Goal: Task Accomplishment & Management: Manage account settings

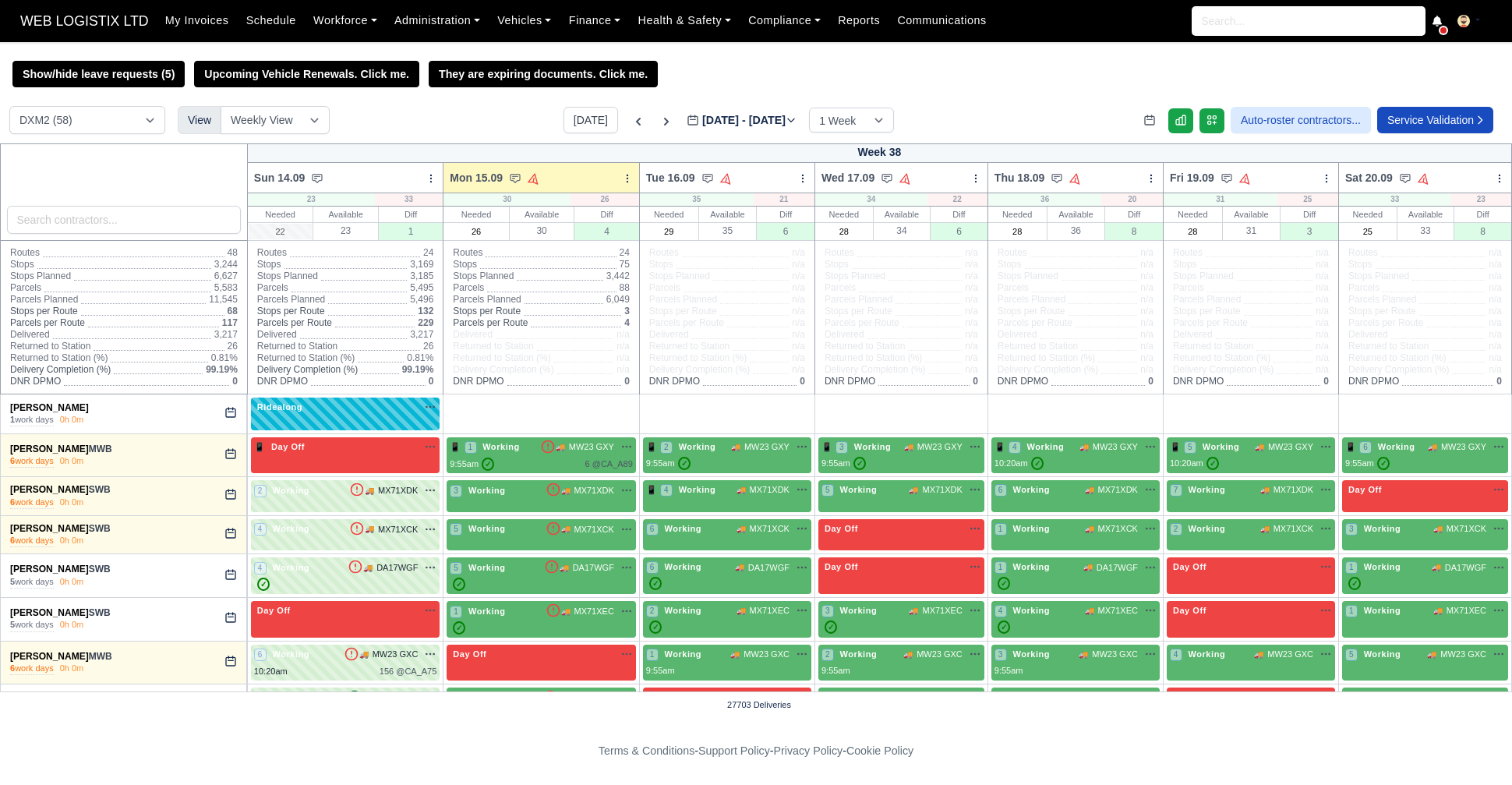
select select "1"
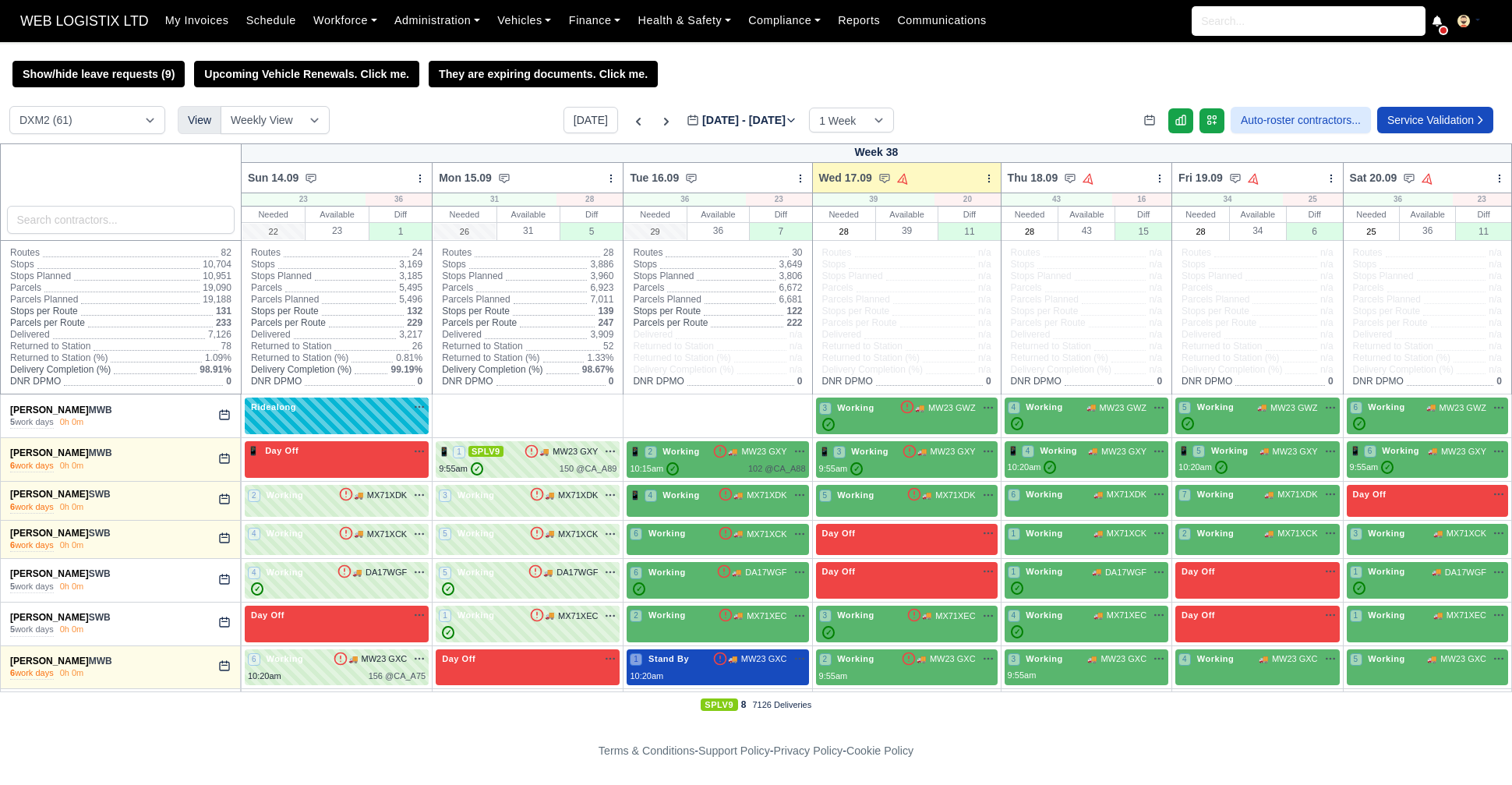
select select "1"
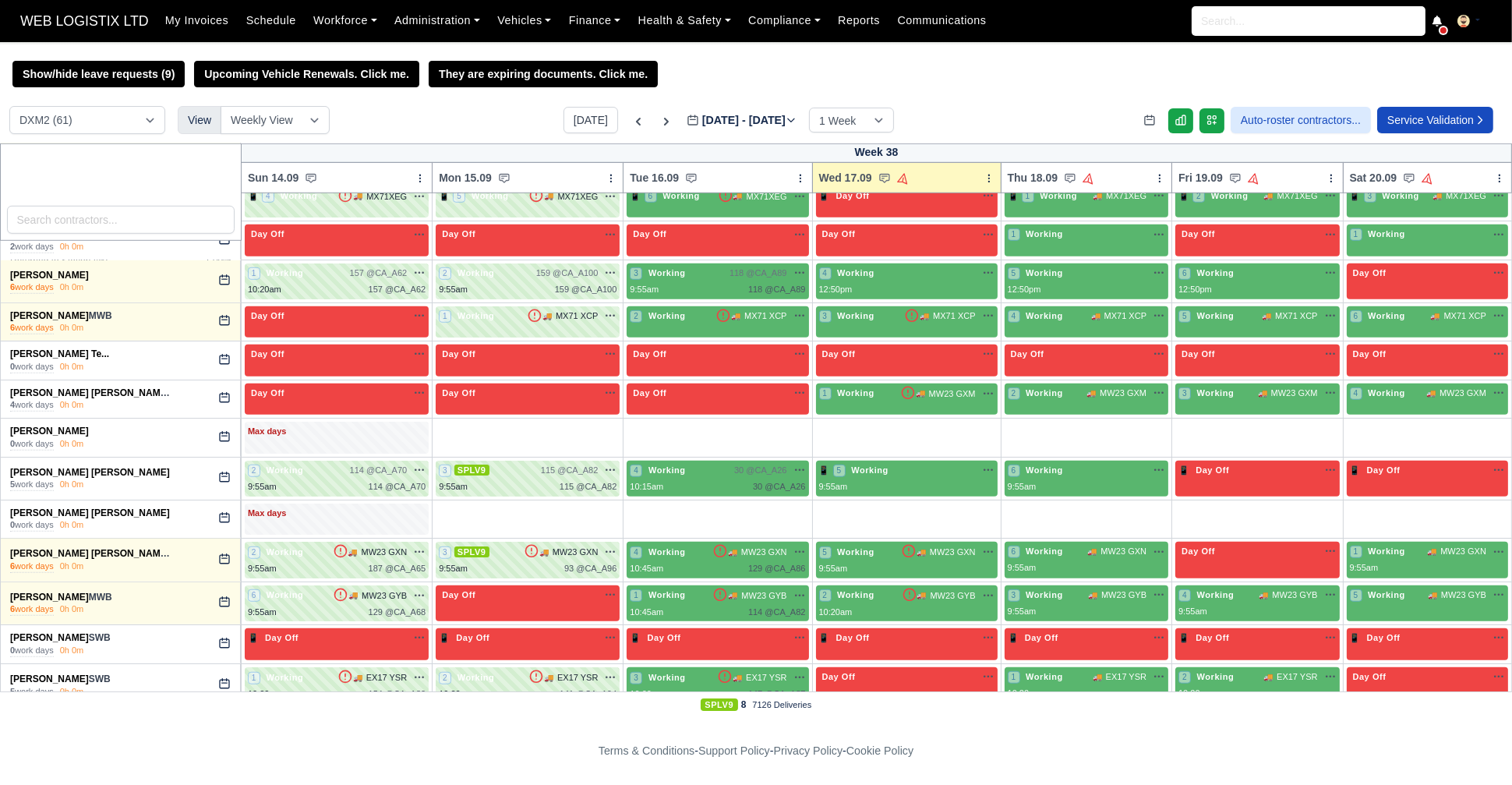
scroll to position [2112, 0]
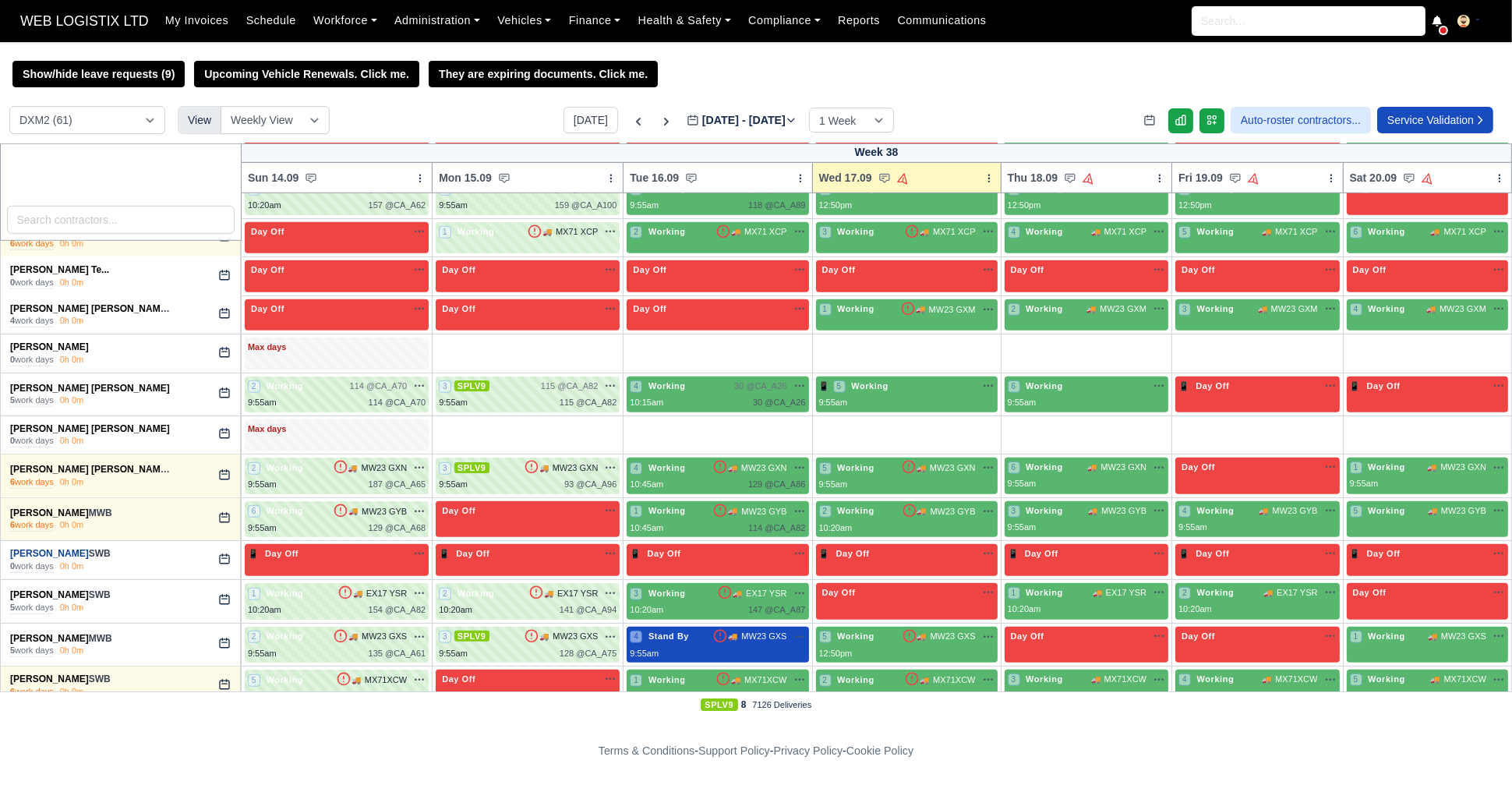
click at [89, 548] on link "Tsvetelin Dzhenipov" at bounding box center [50, 554] width 79 height 11
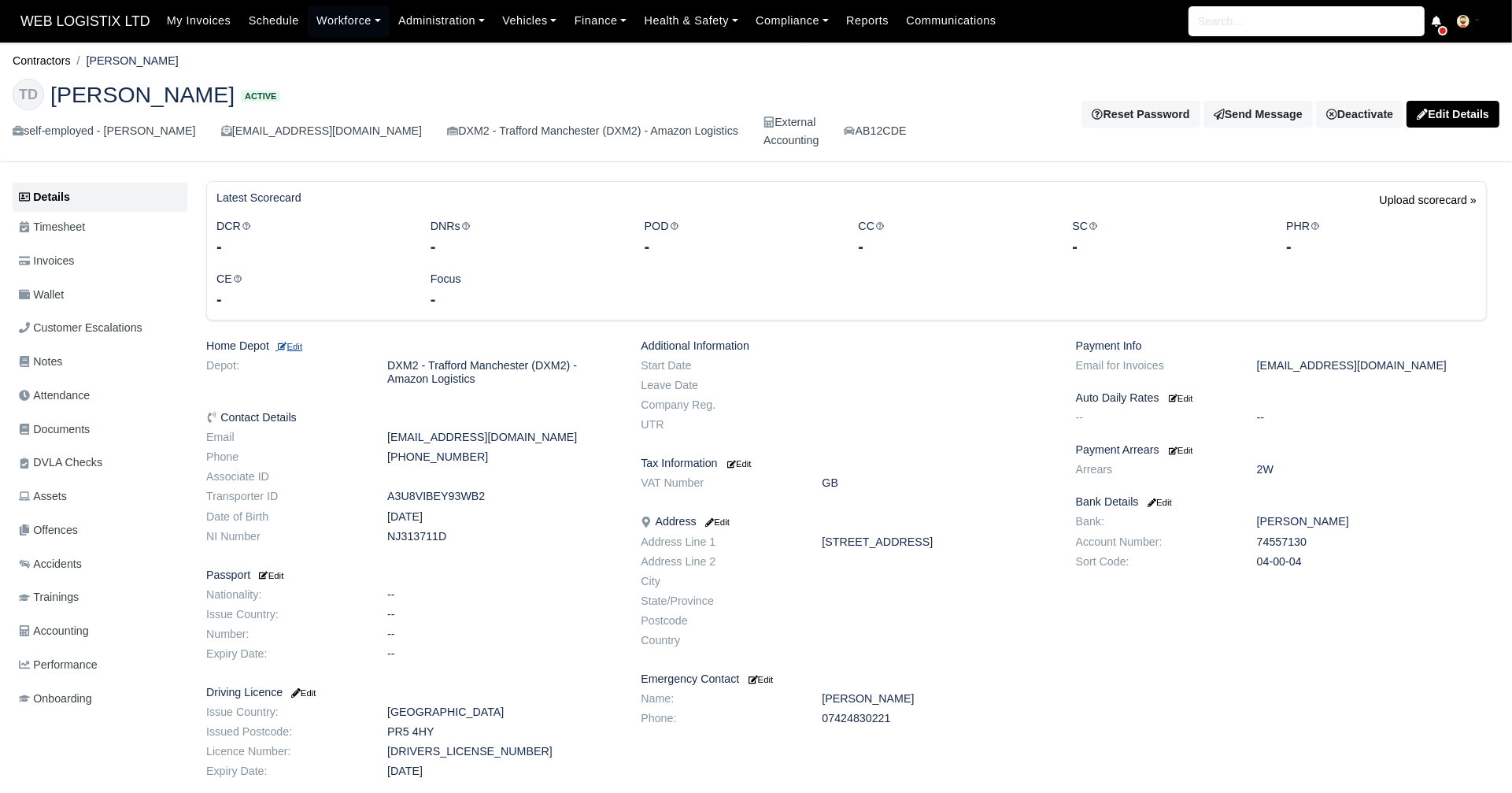
click at [302, 347] on small "Edit" at bounding box center [288, 346] width 27 height 9
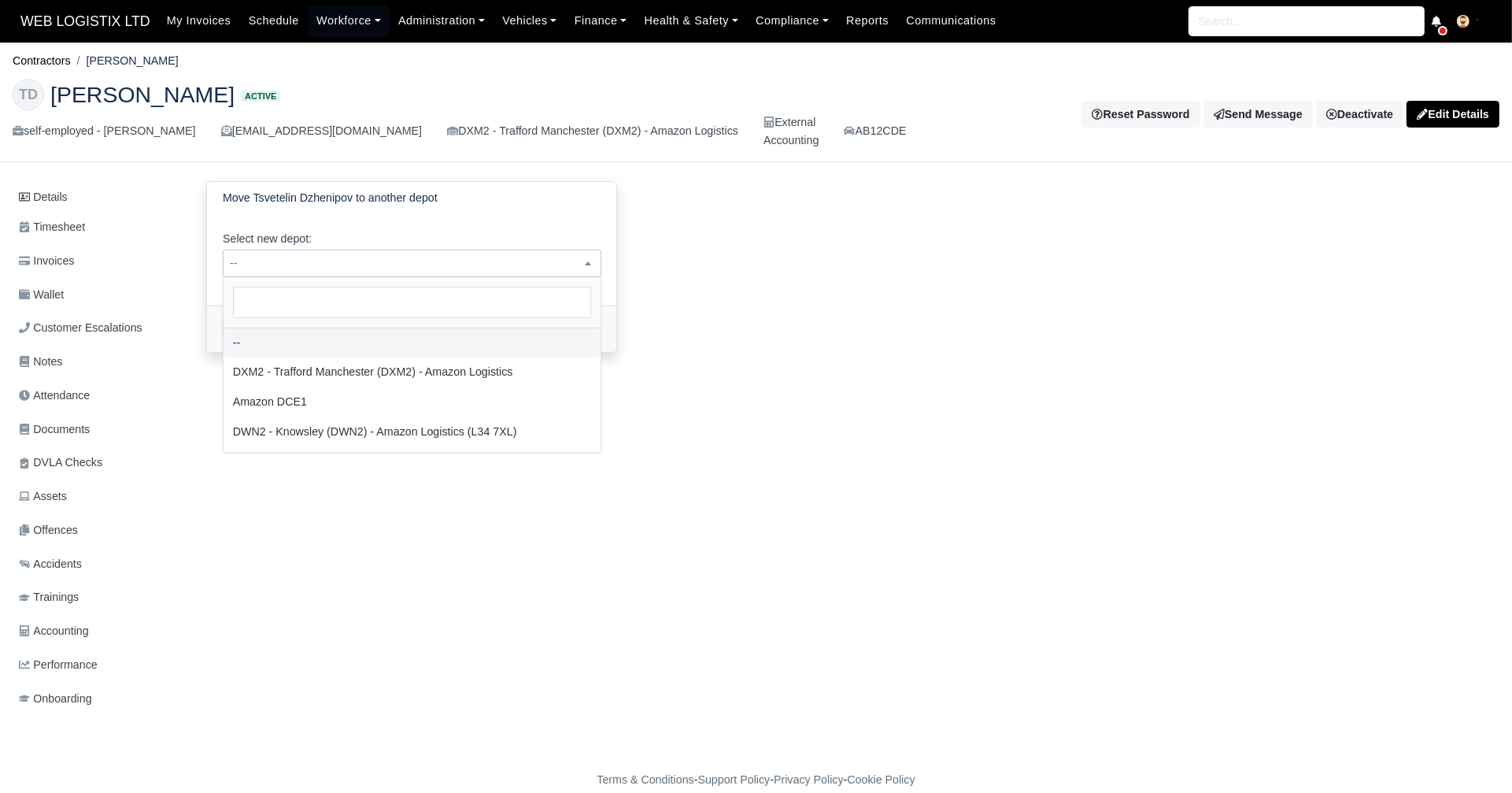
click at [451, 266] on span "--" at bounding box center [412, 262] width 377 height 19
select select "3"
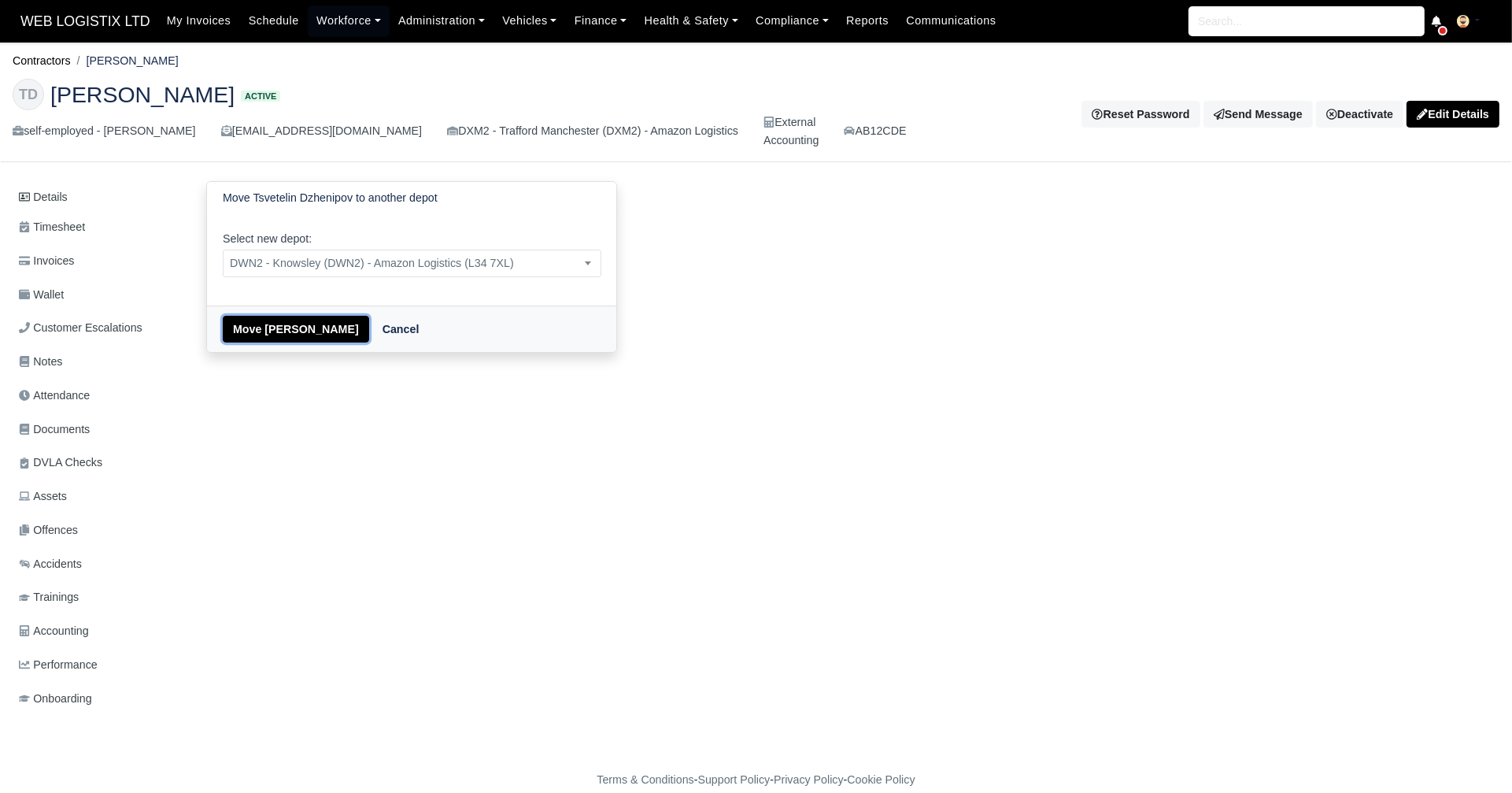
click at [310, 320] on button "Move Tsvetelin Dzhenipov" at bounding box center [296, 328] width 146 height 27
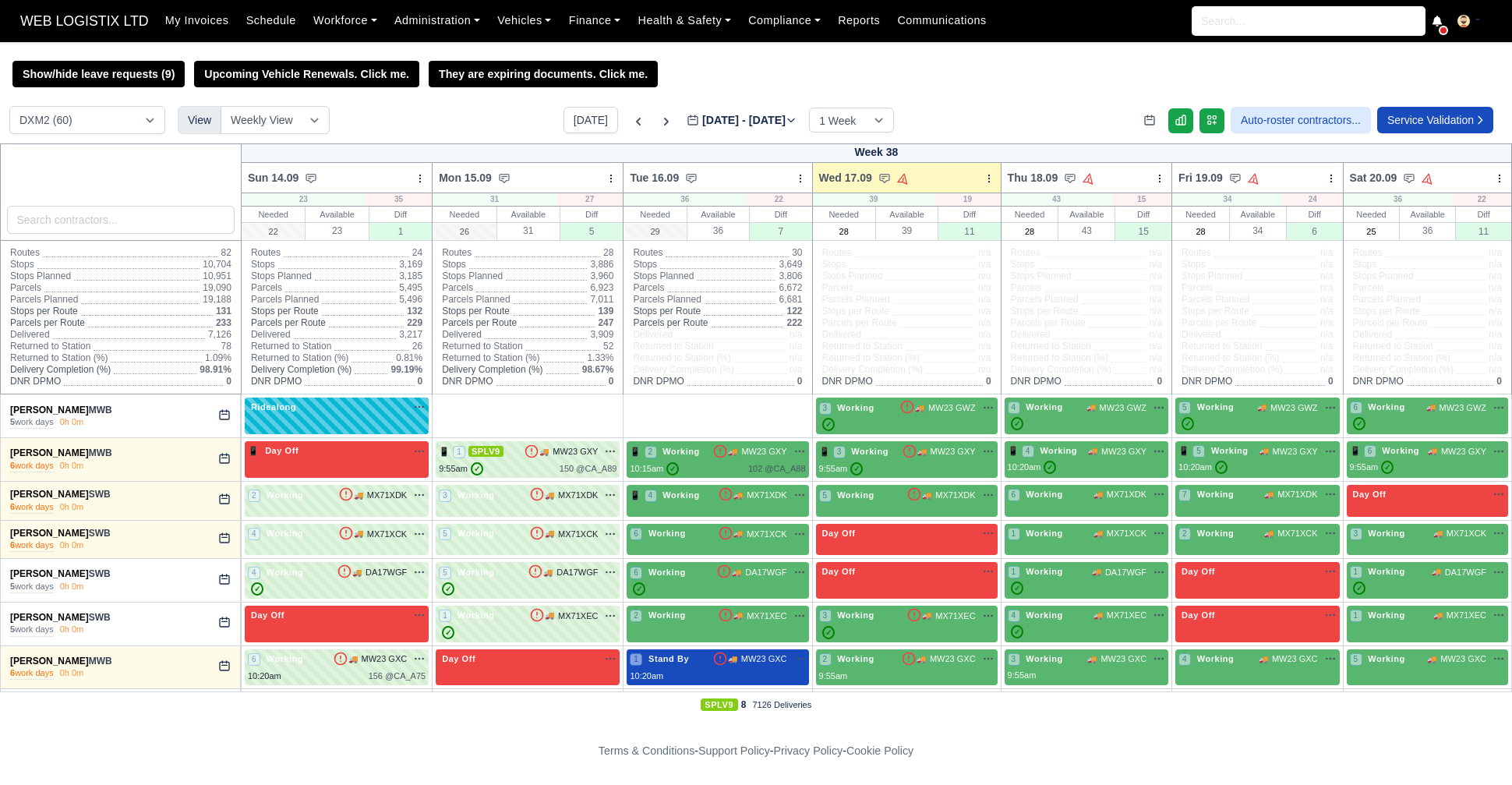
select select "1"
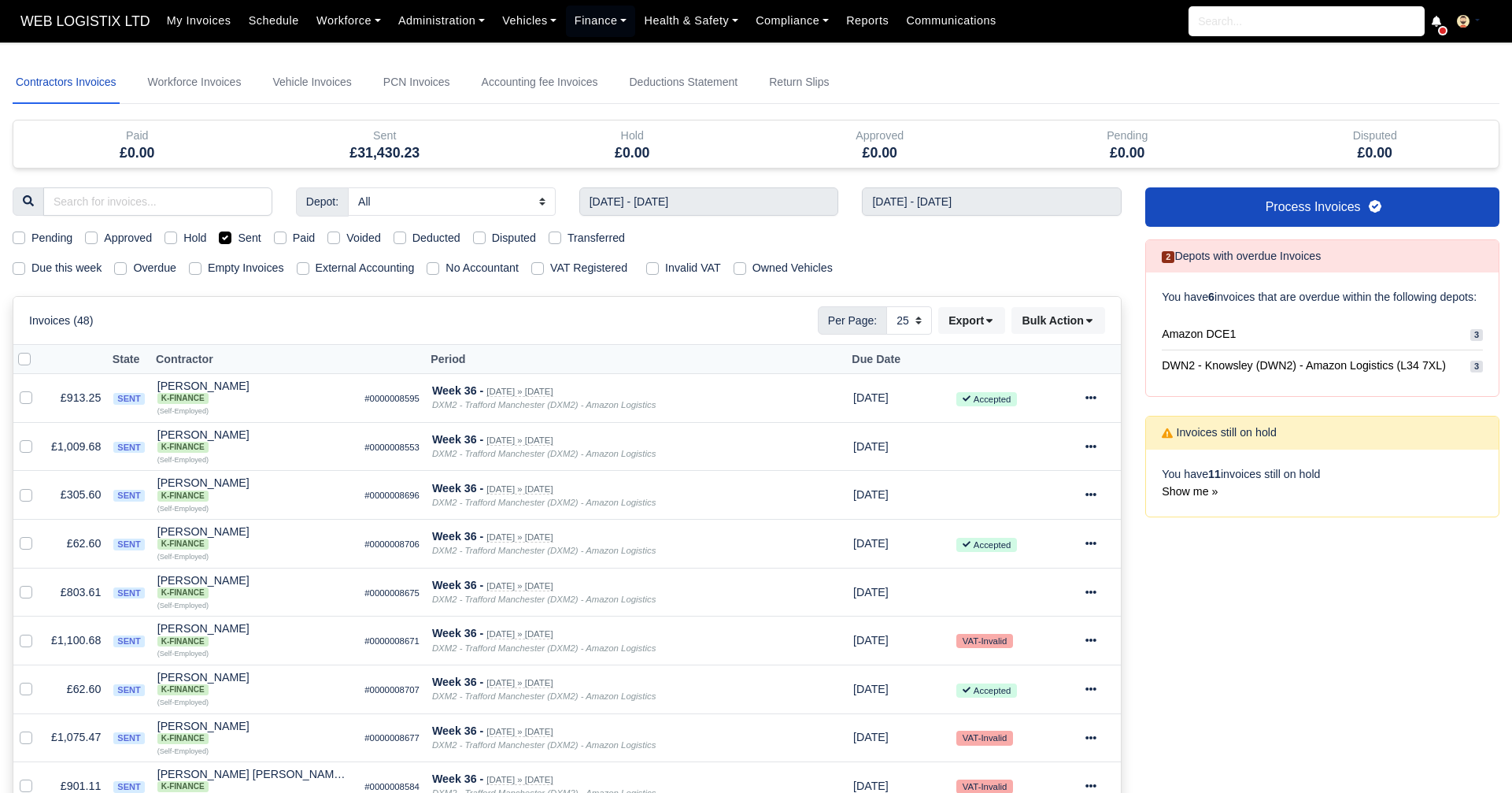
select select "25"
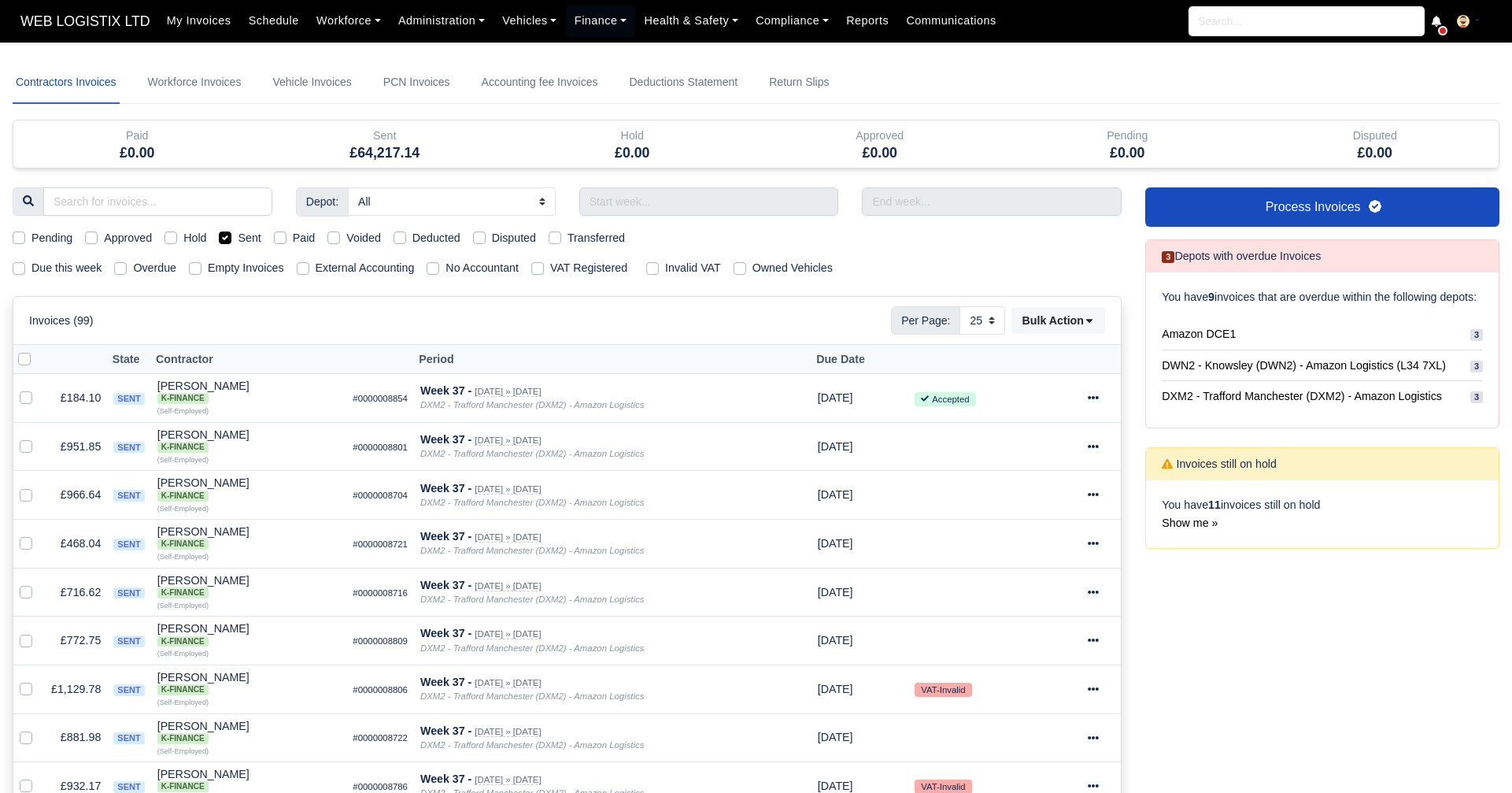
select select "25"
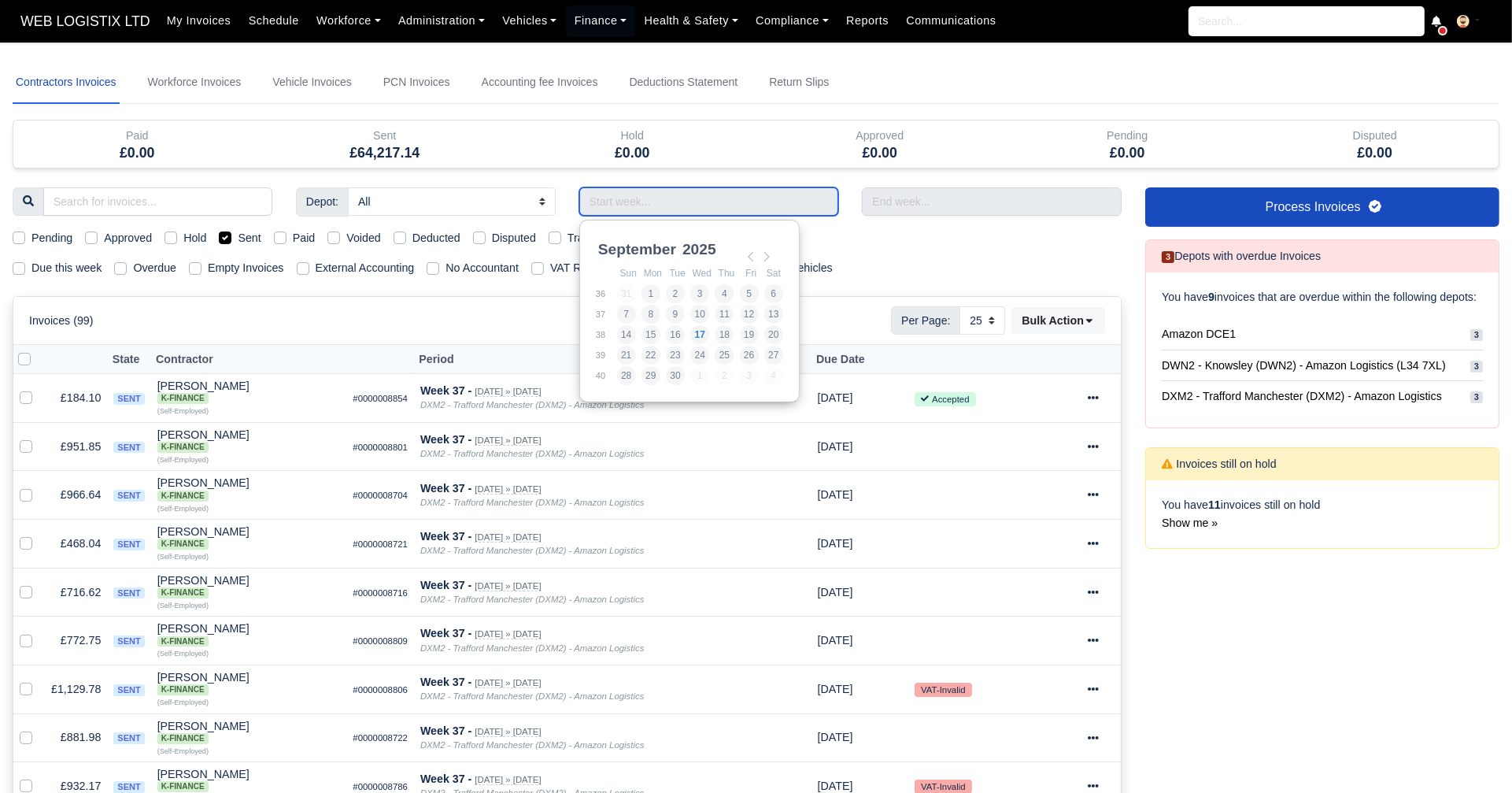
click at [718, 200] on input "Use the arrow keys to pick a date" at bounding box center [709, 201] width 260 height 29
type input "[DATE] - [DATE]"
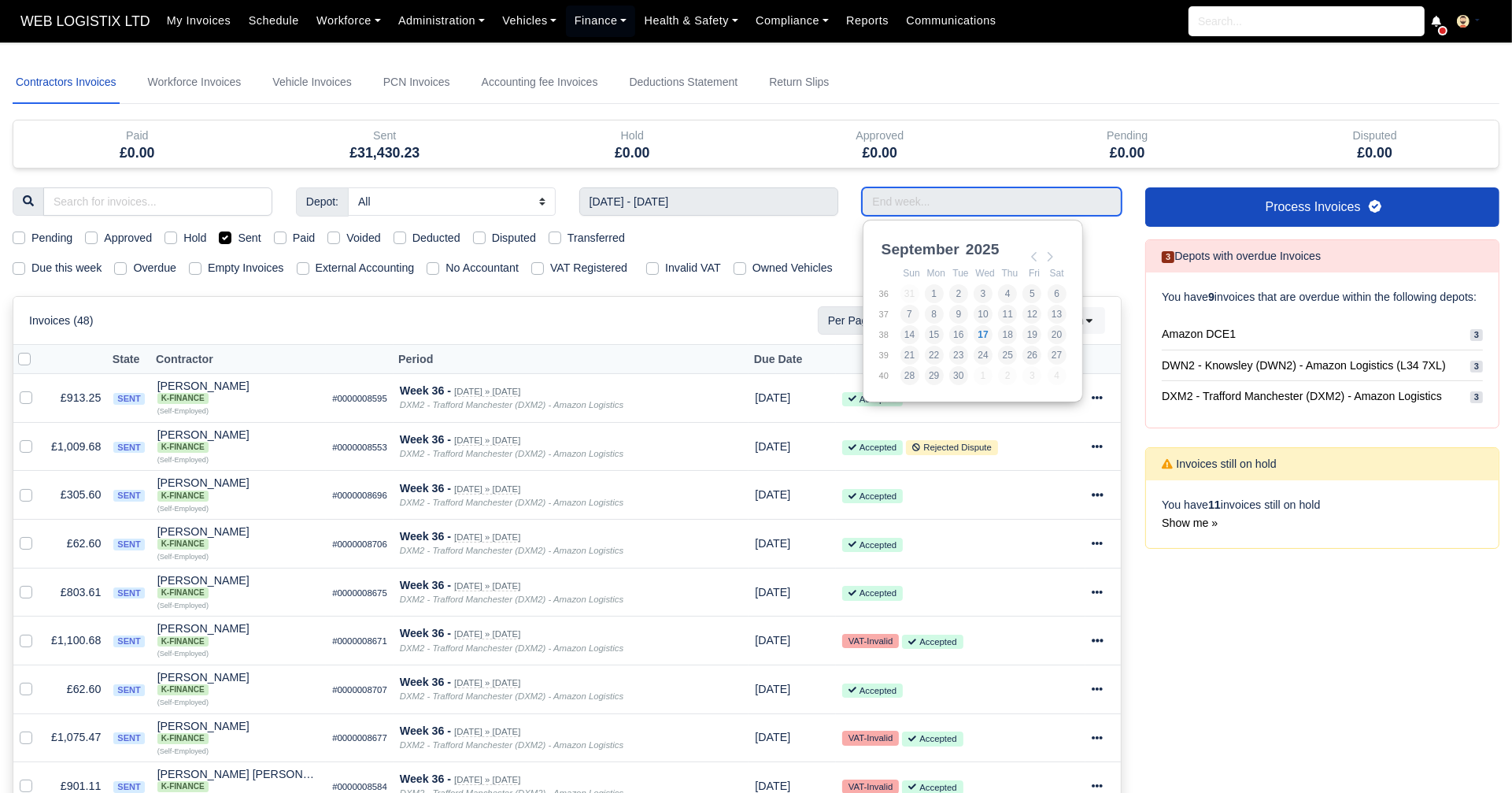
click at [870, 198] on input "Use the arrow keys to pick a date" at bounding box center [992, 201] width 260 height 29
type input "[DATE] - [DATE]"
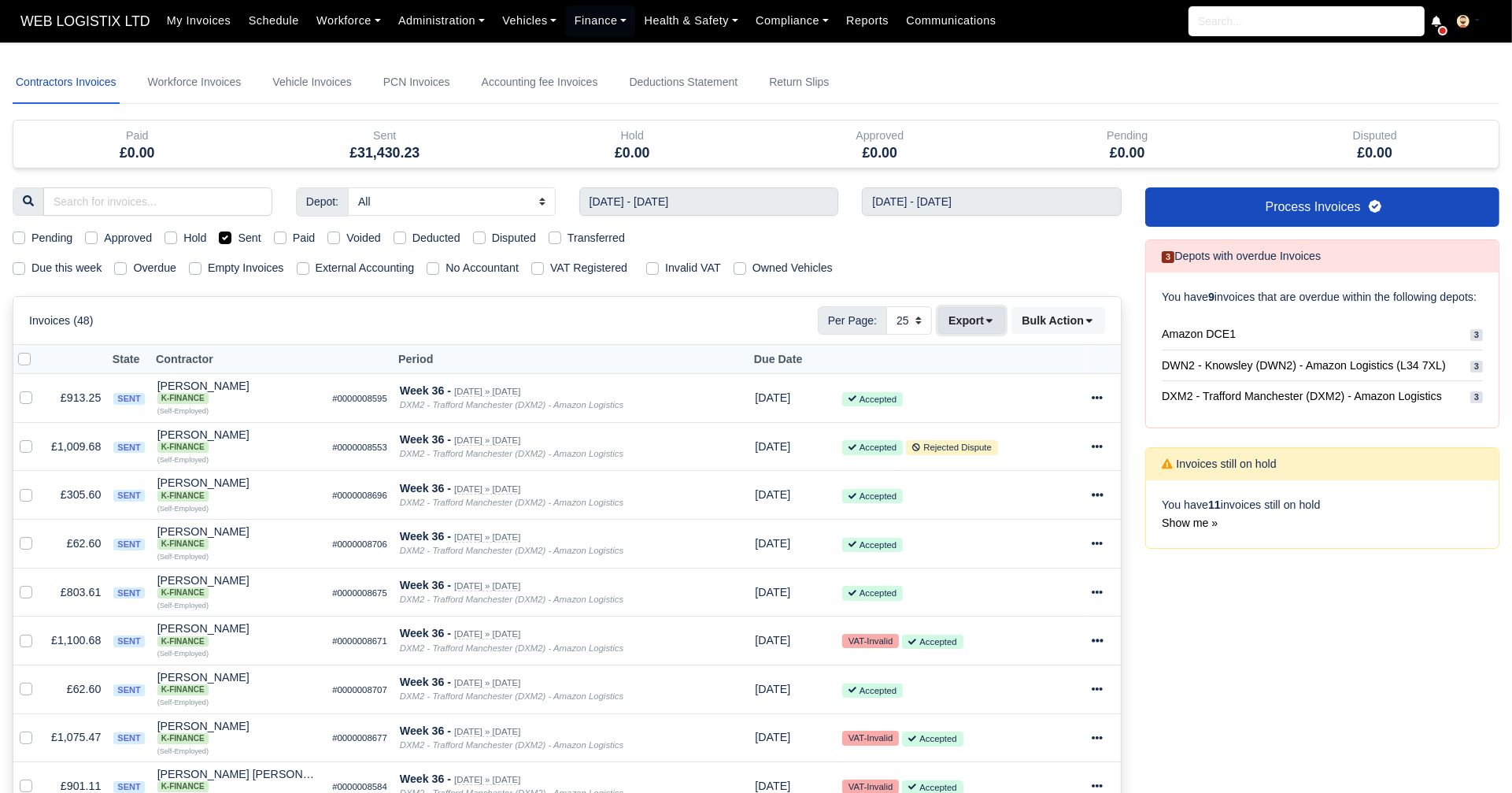
click at [988, 317] on icon at bounding box center [989, 321] width 11 height 11
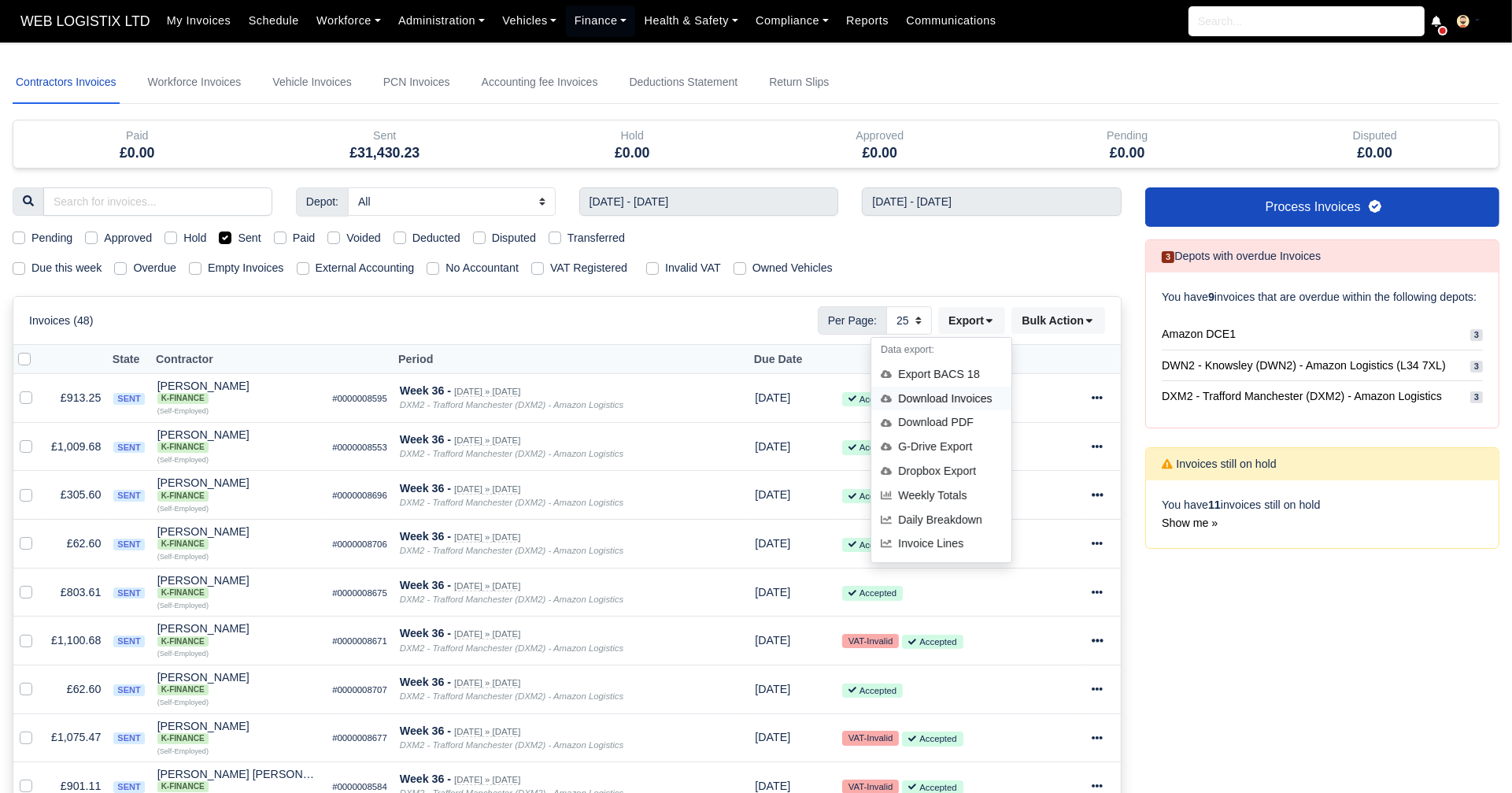
click at [979, 402] on div "Download Invoices" at bounding box center [941, 399] width 140 height 24
